Goal: Check status

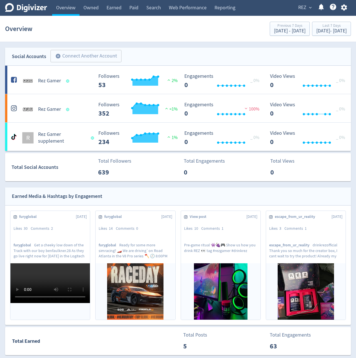
click at [309, 7] on span "expand_more" at bounding box center [310, 7] width 5 height 5
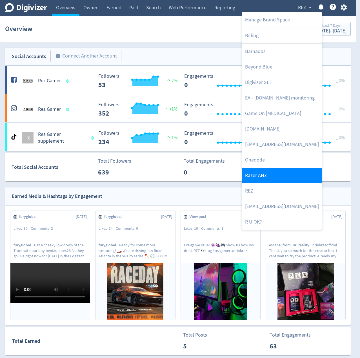
click at [260, 175] on link "Razer ANZ" at bounding box center [282, 176] width 80 height 16
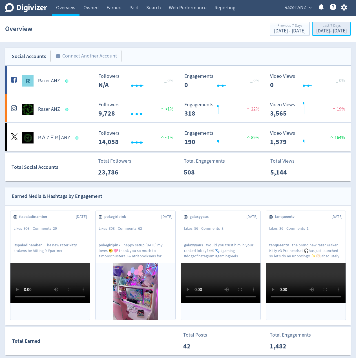
click at [319, 28] on div "Last 7 Days" at bounding box center [331, 26] width 30 height 5
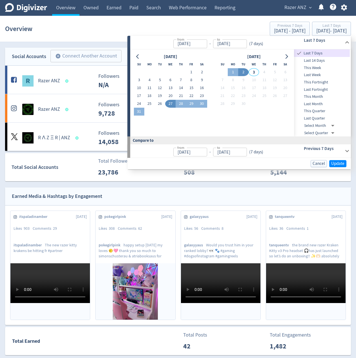
click at [319, 60] on span "Last 14 Days" at bounding box center [322, 61] width 56 height 6
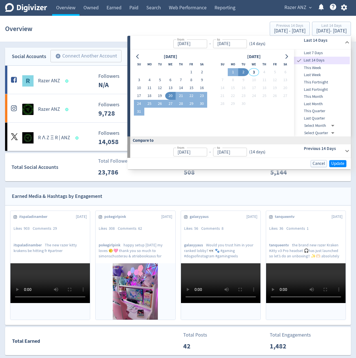
type input "[DATE]"
click at [336, 162] on span "Update" at bounding box center [337, 164] width 13 height 4
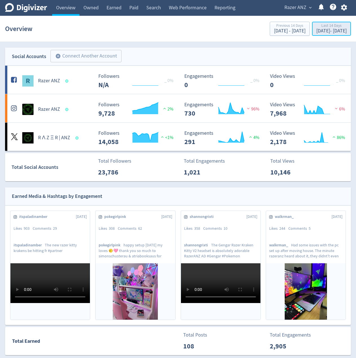
click at [316, 31] on div "[DATE] - [DATE]" at bounding box center [331, 30] width 30 height 5
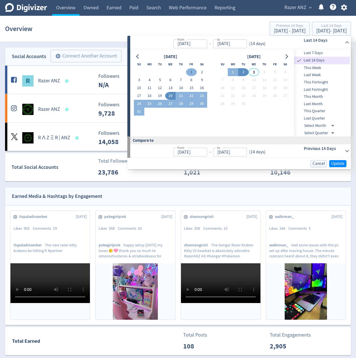
click at [193, 71] on button "1" at bounding box center [191, 72] width 10 height 8
type input "[DATE]"
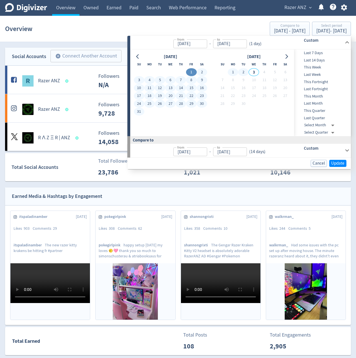
click at [242, 72] on button "2" at bounding box center [243, 72] width 10 height 8
type input "[DATE]"
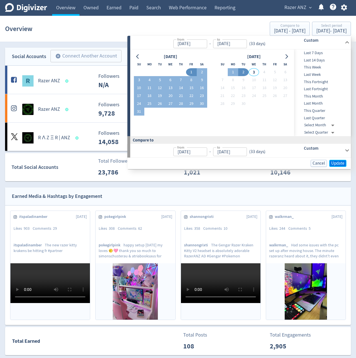
click at [334, 160] on button "Update" at bounding box center [337, 163] width 17 height 7
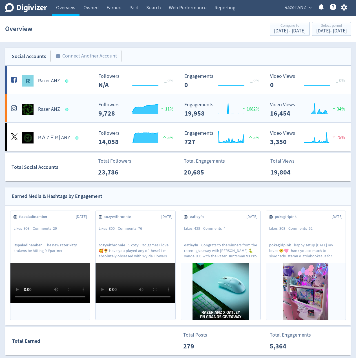
click at [175, 98] on div "Created with Highcharts 10.3.3 Followers 9,728 11%" at bounding box center [136, 107] width 86 height 19
